Goal: Task Accomplishment & Management: Use online tool/utility

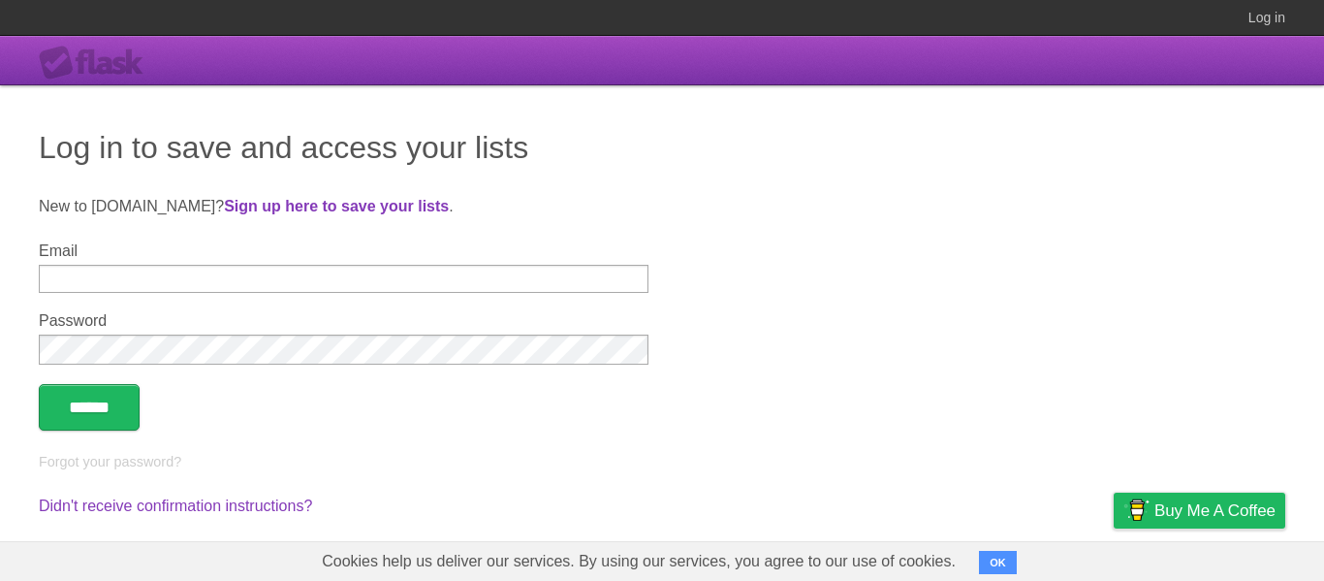
type input "**********"
click at [92, 418] on input "******" at bounding box center [89, 407] width 101 height 47
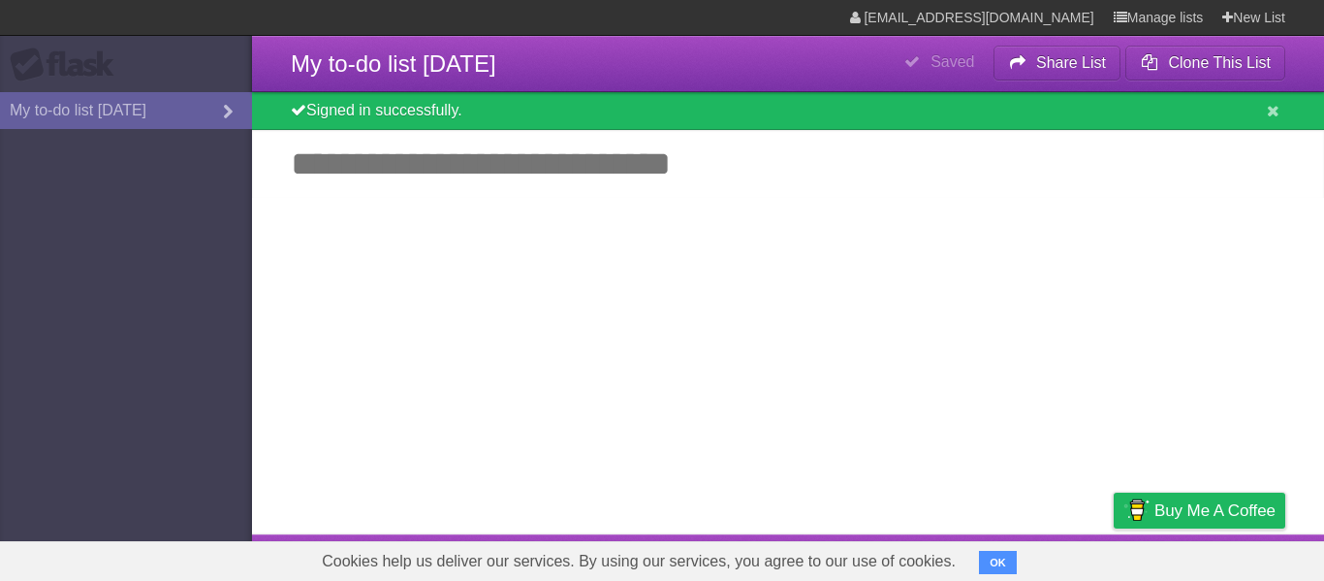
type input "*"
